Goal: Task Accomplishment & Management: Use online tool/utility

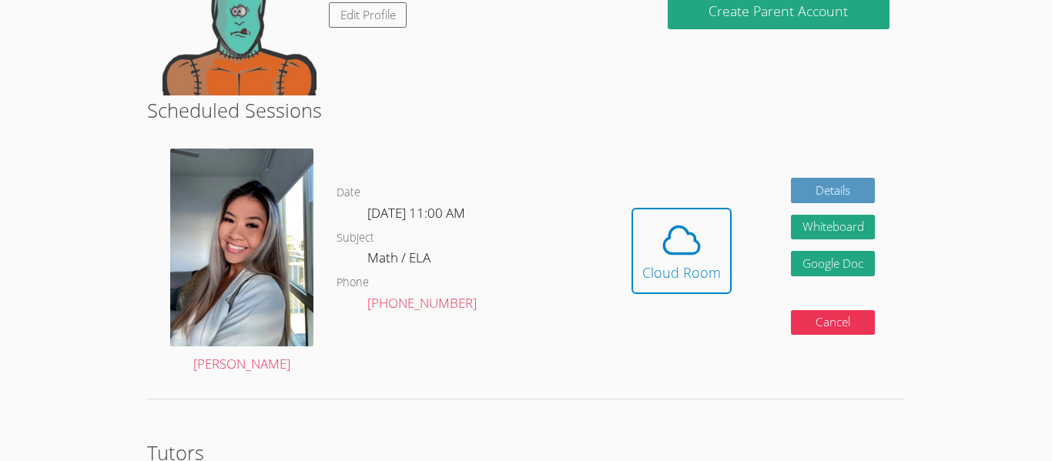
scroll to position [308, 0]
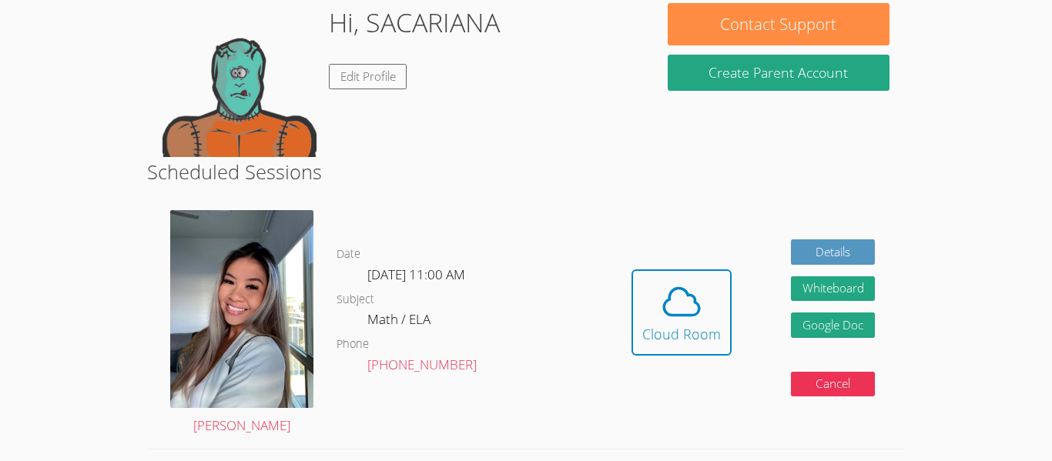
scroll to position [277, 0]
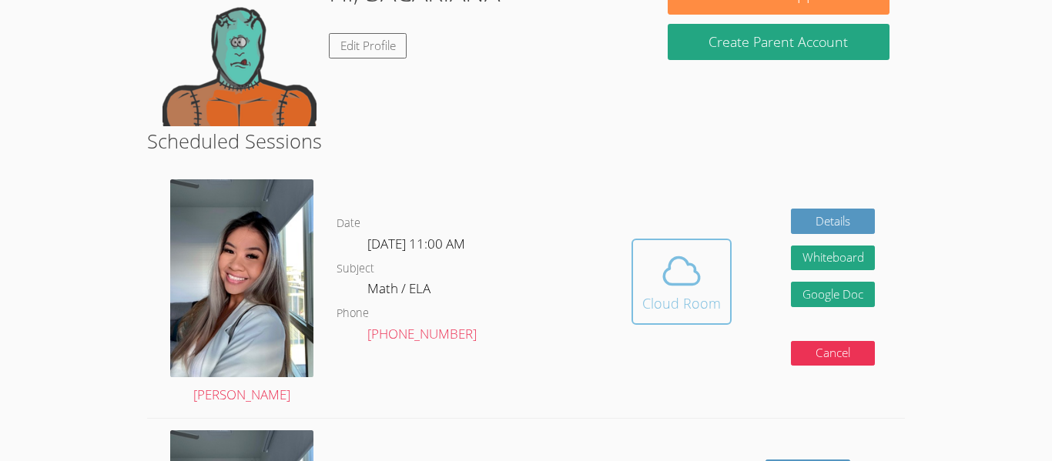
click at [685, 313] on div "Cloud Room" at bounding box center [681, 304] width 79 height 22
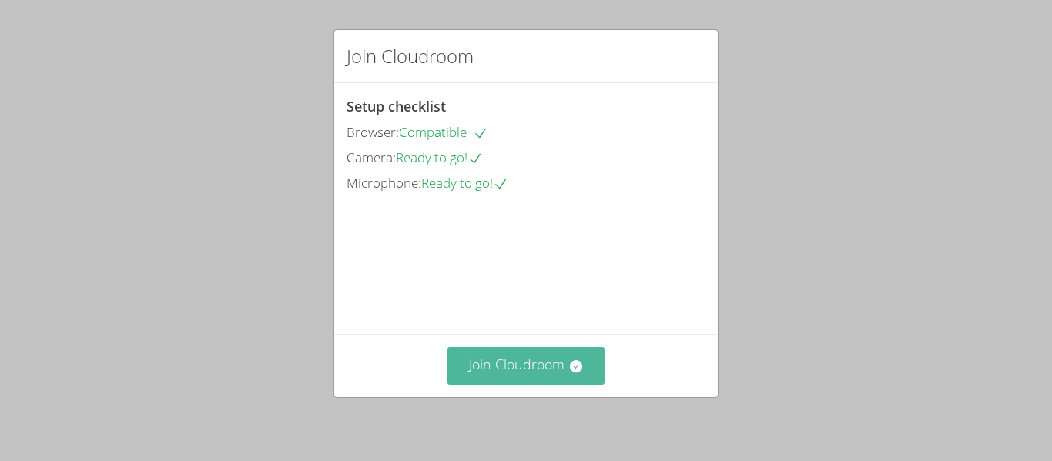
click at [489, 365] on button "Join Cloudroom" at bounding box center [526, 366] width 158 height 38
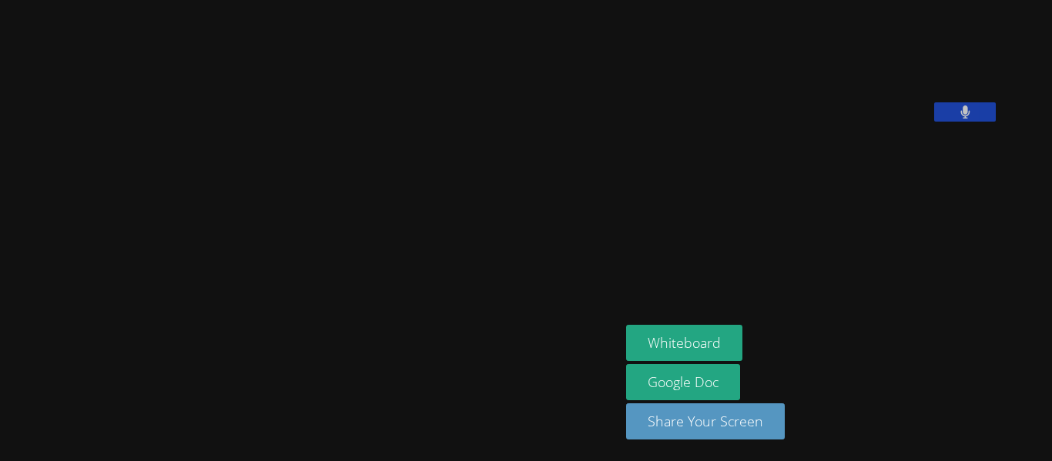
click at [724, 288] on aside "SACARIANA CHARLEY Whiteboard Google Doc Share Your Screen" at bounding box center [812, 230] width 385 height 461
click at [781, 263] on aside "SACARIANA CHARLEY Whiteboard Google Doc Share Your Screen" at bounding box center [812, 230] width 385 height 461
click at [614, 404] on div at bounding box center [310, 401] width 608 height 62
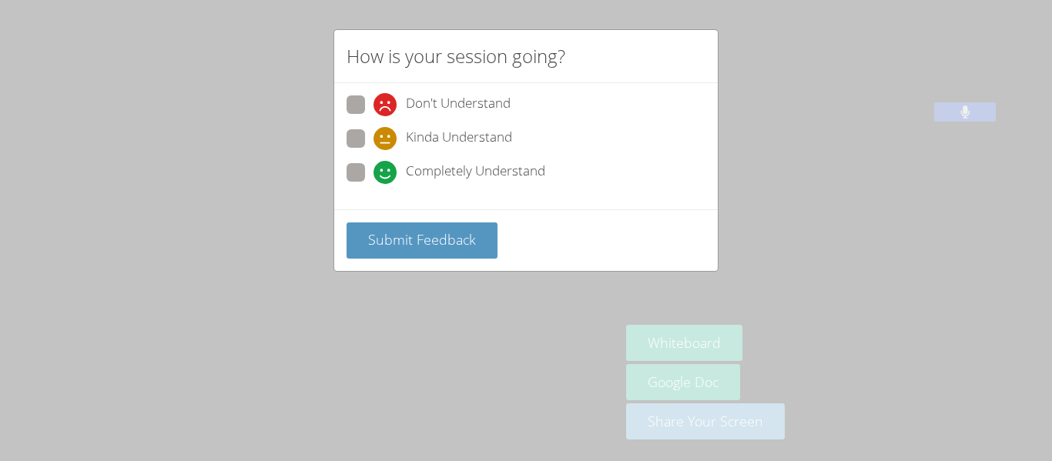
click at [374, 184] on span at bounding box center [374, 184] width 0 height 0
click at [374, 176] on input "Completely Understand" at bounding box center [380, 169] width 13 height 13
radio input "true"
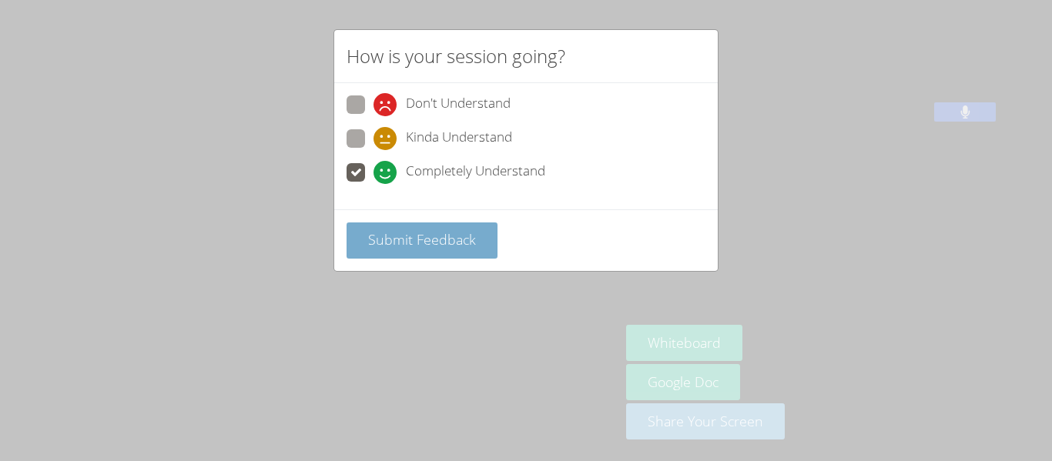
click at [436, 254] on button "Submit Feedback" at bounding box center [422, 241] width 151 height 36
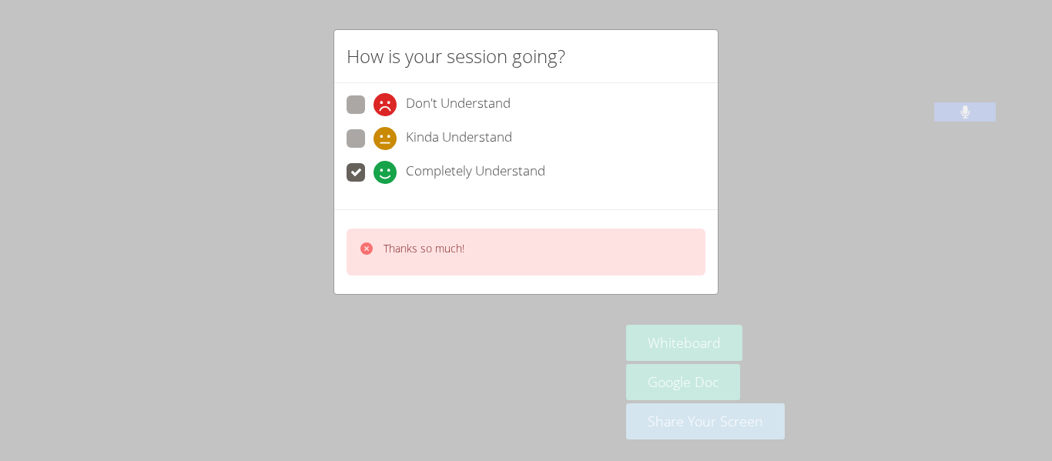
click at [632, 347] on div "How is your session going? Don't Understand Kinda Understand Completely Underst…" at bounding box center [526, 230] width 1052 height 461
click at [426, 248] on video at bounding box center [310, 200] width 231 height 342
